Goal: Find specific page/section: Locate a particular part of the current website

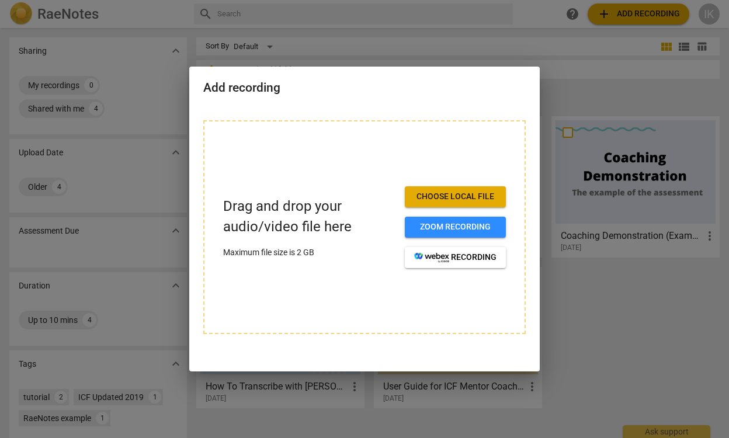
click at [475, 197] on span "Choose local file" at bounding box center [455, 197] width 82 height 12
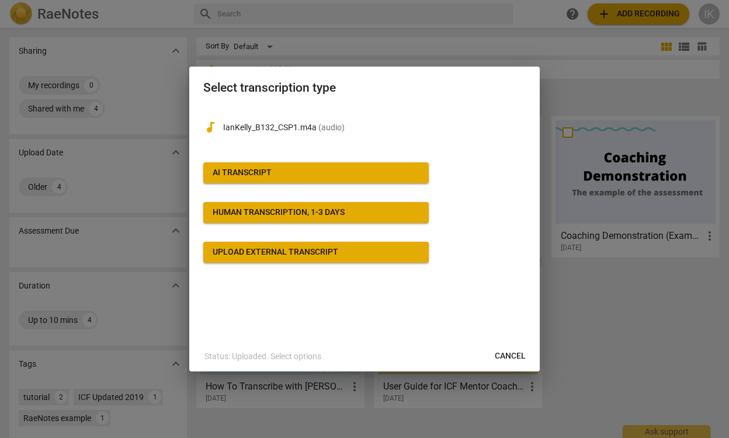
click at [262, 166] on button "AI Transcript" at bounding box center [315, 172] width 225 height 21
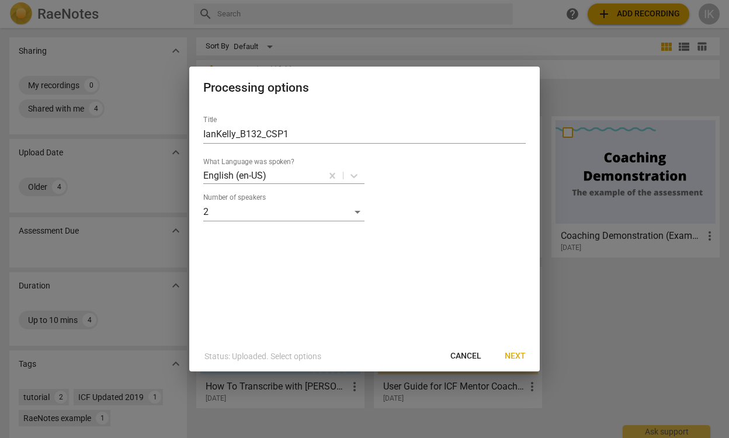
click at [516, 351] on span "Next" at bounding box center [514, 356] width 21 height 12
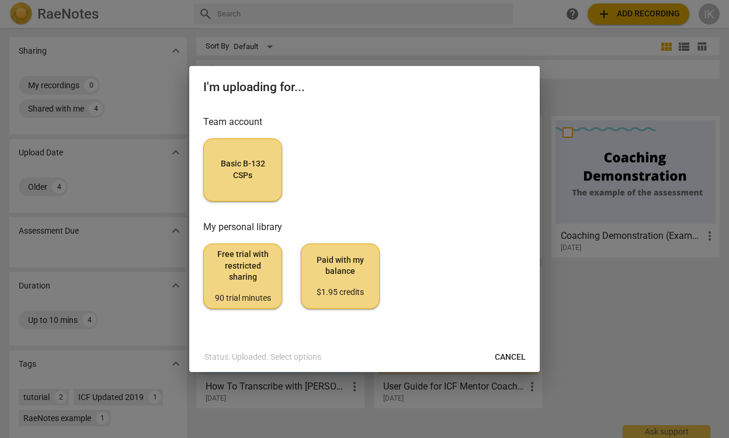
click at [276, 185] on button "Basic B-132 CSPs" at bounding box center [242, 169] width 79 height 63
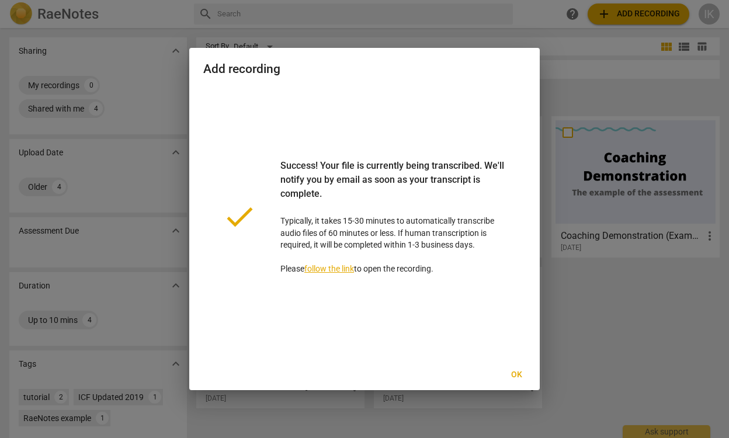
click at [521, 375] on span "Ok" at bounding box center [516, 375] width 19 height 12
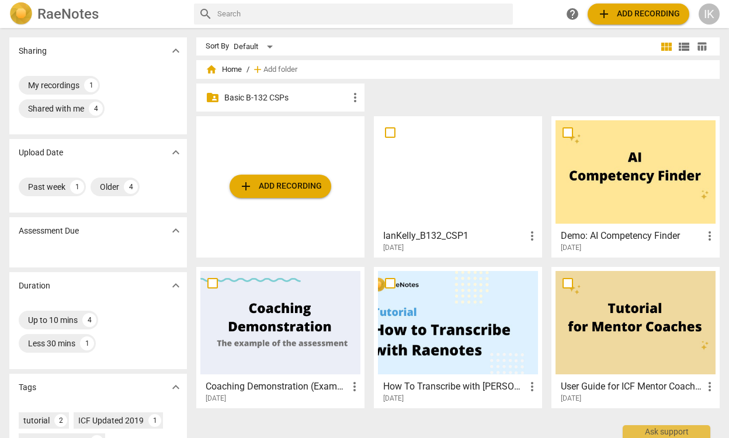
click at [308, 94] on p "Basic B-132 CSPs" at bounding box center [286, 98] width 124 height 12
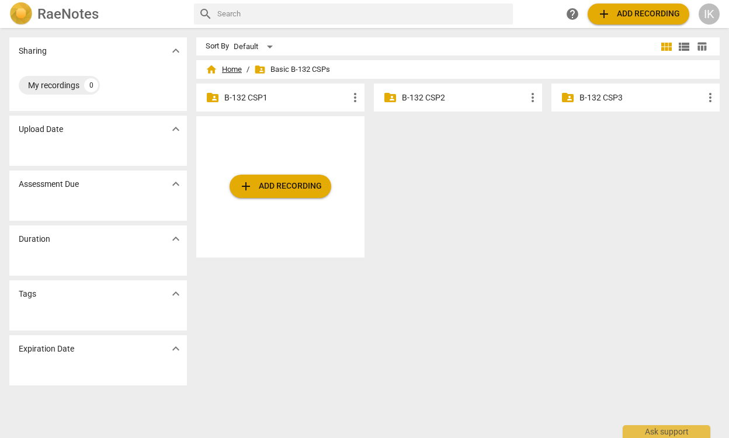
click at [226, 68] on span "home Home" at bounding box center [223, 70] width 36 height 12
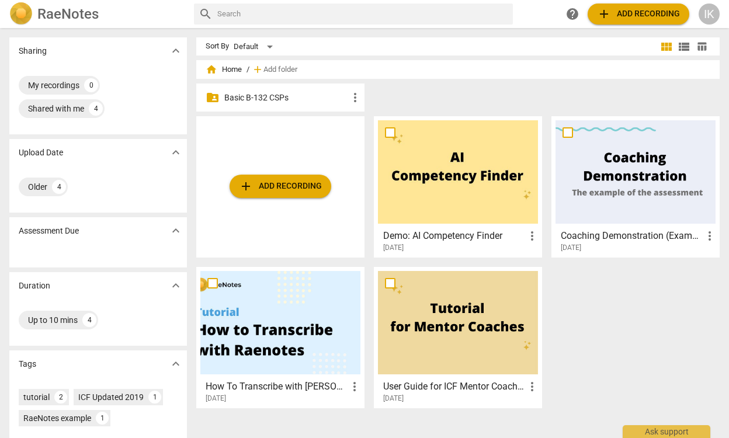
click at [272, 97] on p "Basic B-132 CSPs" at bounding box center [286, 98] width 124 height 12
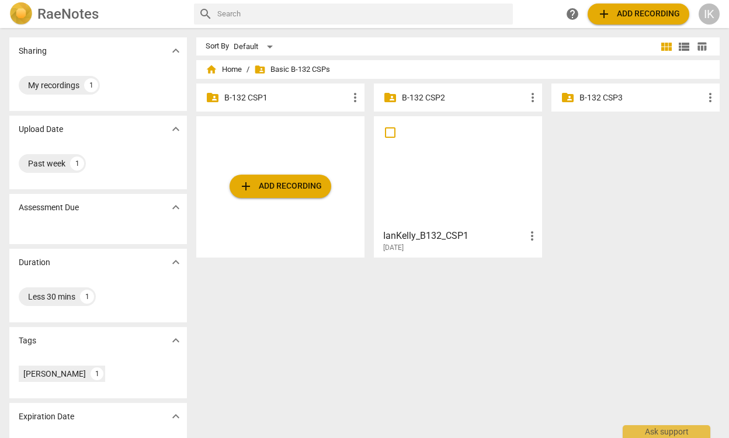
click at [392, 134] on input "checkbox" at bounding box center [390, 133] width 25 height 14
checkbox input "false"
click at [392, 134] on input "checkbox" at bounding box center [390, 133] width 25 height 14
click at [528, 233] on span "more_vert" at bounding box center [532, 236] width 14 height 14
click at [586, 180] on div at bounding box center [364, 219] width 729 height 438
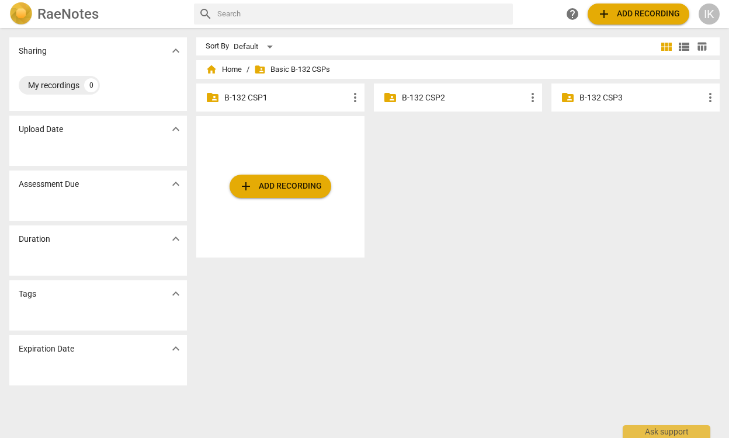
click at [238, 95] on p "B-132 CSP1" at bounding box center [286, 98] width 124 height 12
